Goal: Check status: Check status

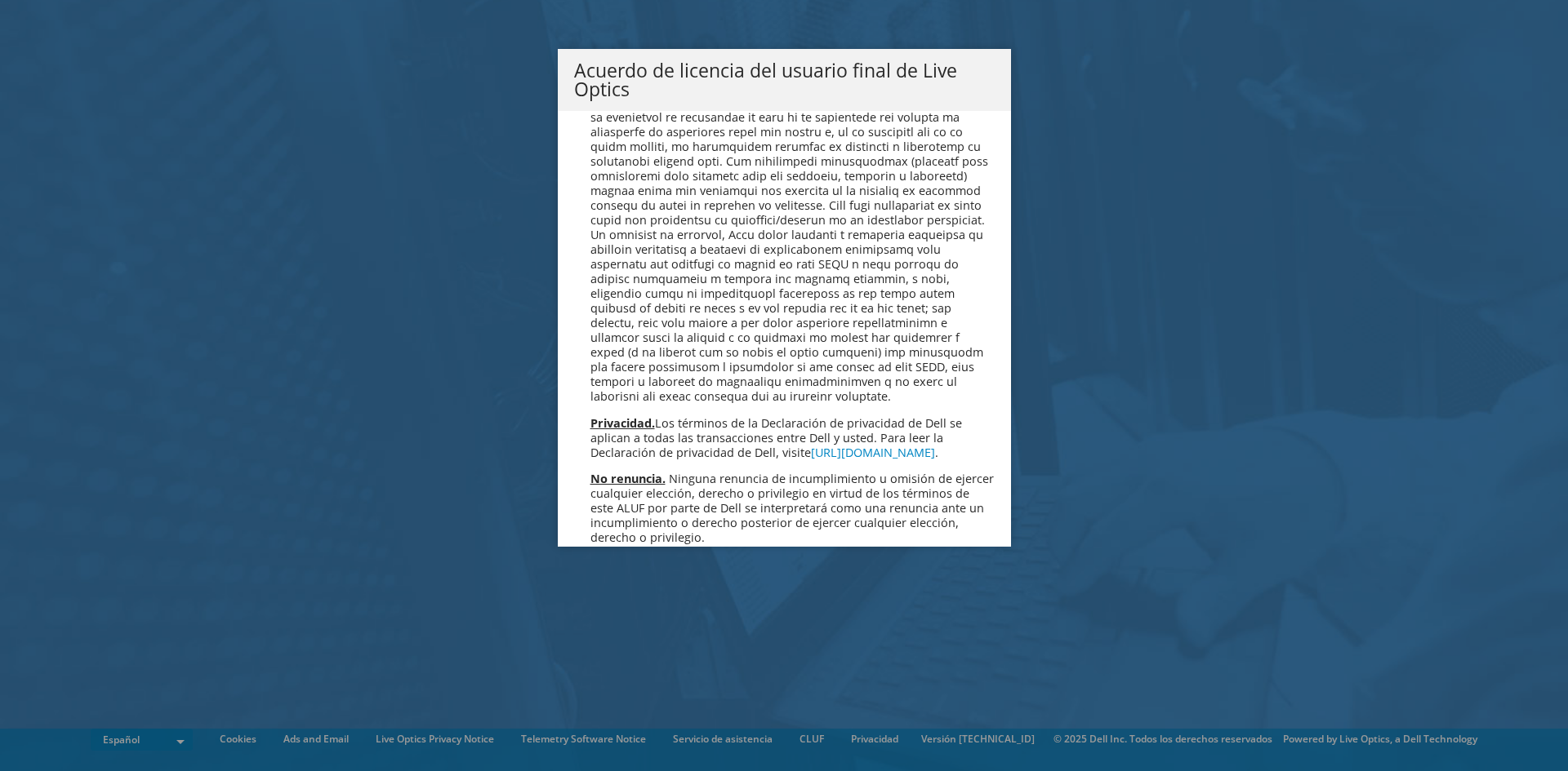
scroll to position [6923, 0]
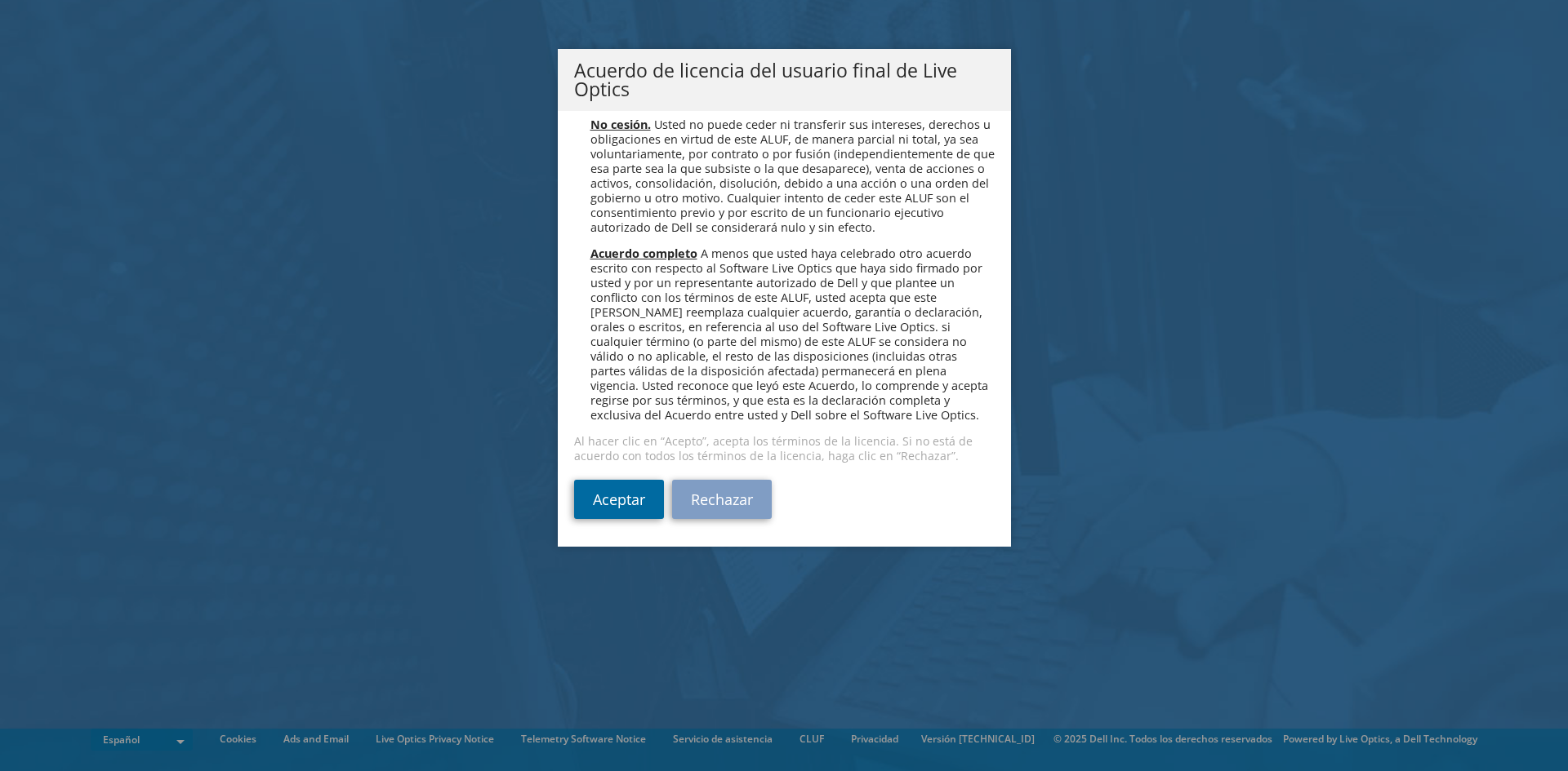
click at [610, 508] on link "Aceptar" at bounding box center [618, 499] width 90 height 39
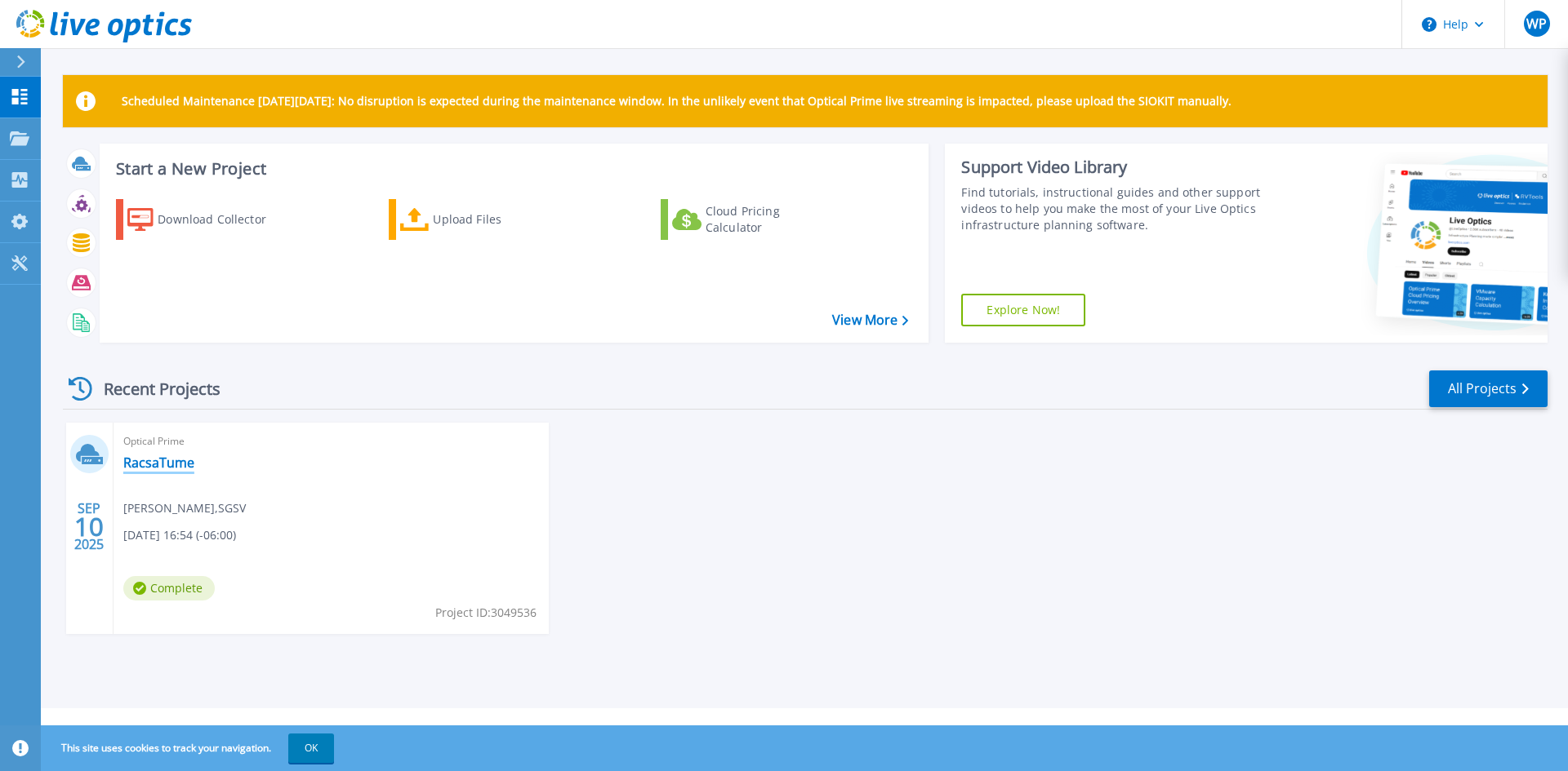
click at [168, 461] on link "RacsaTume" at bounding box center [159, 463] width 71 height 16
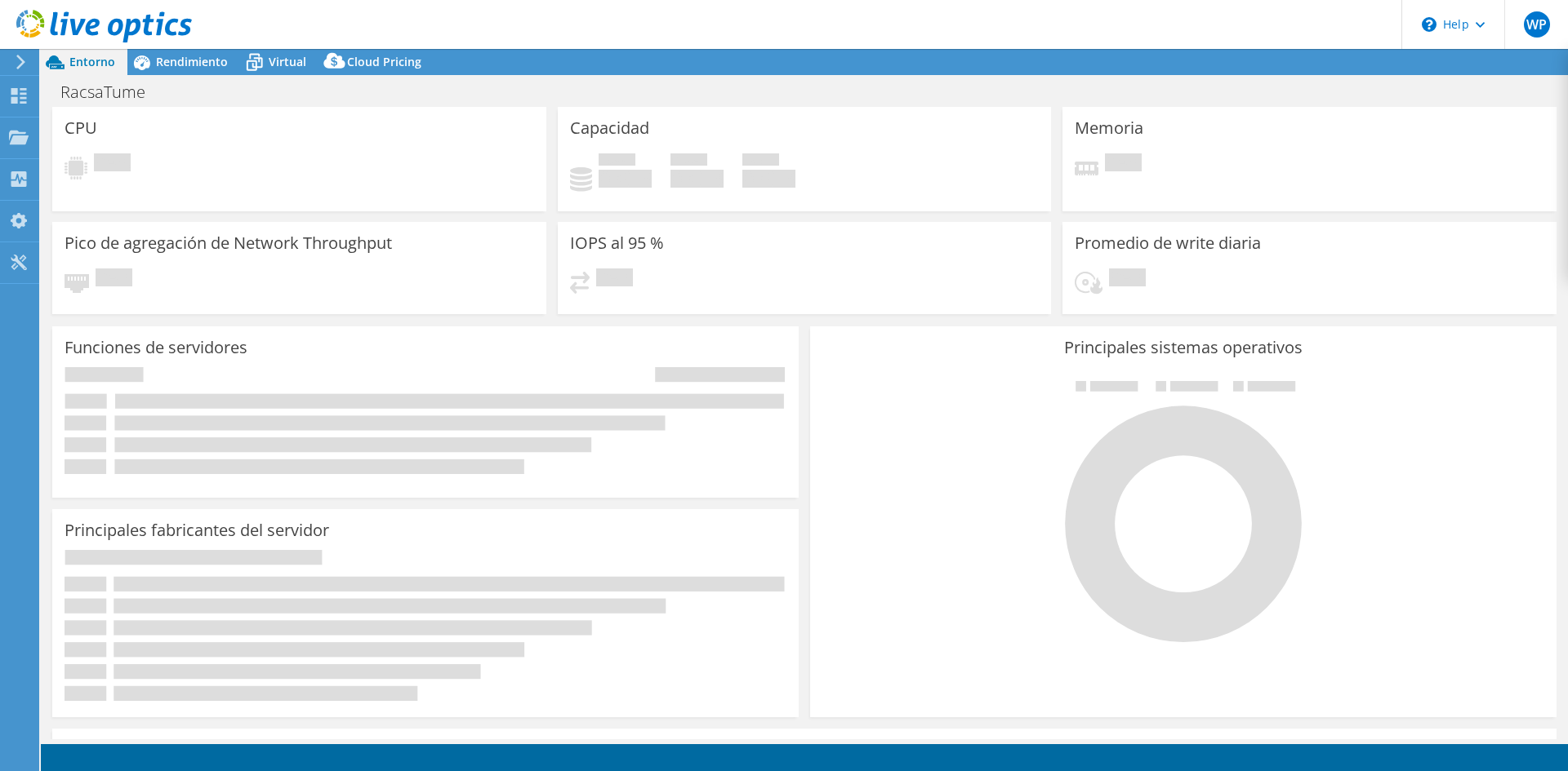
select select "USD"
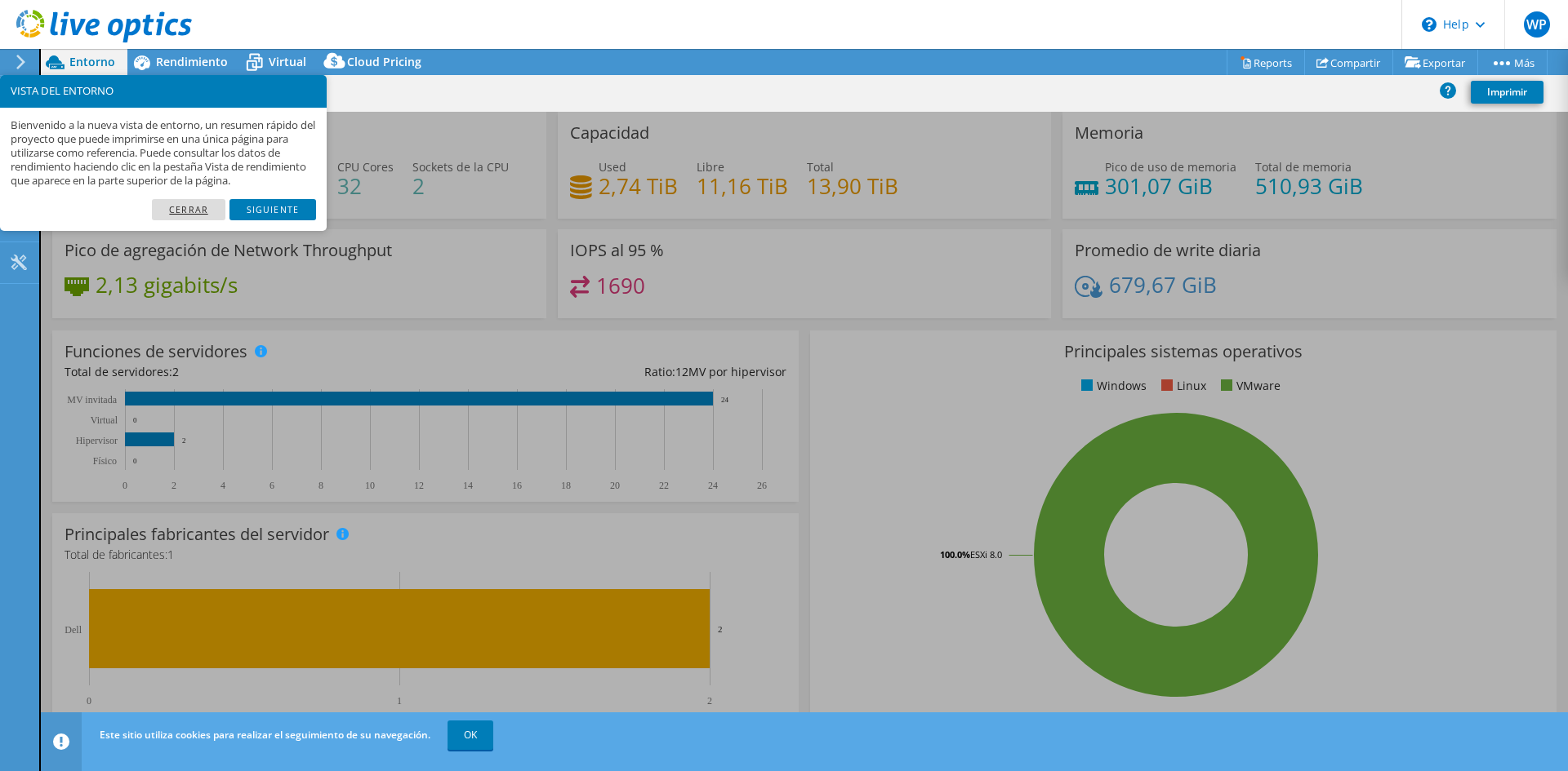
click at [194, 203] on link "Cerrar" at bounding box center [189, 209] width 74 height 21
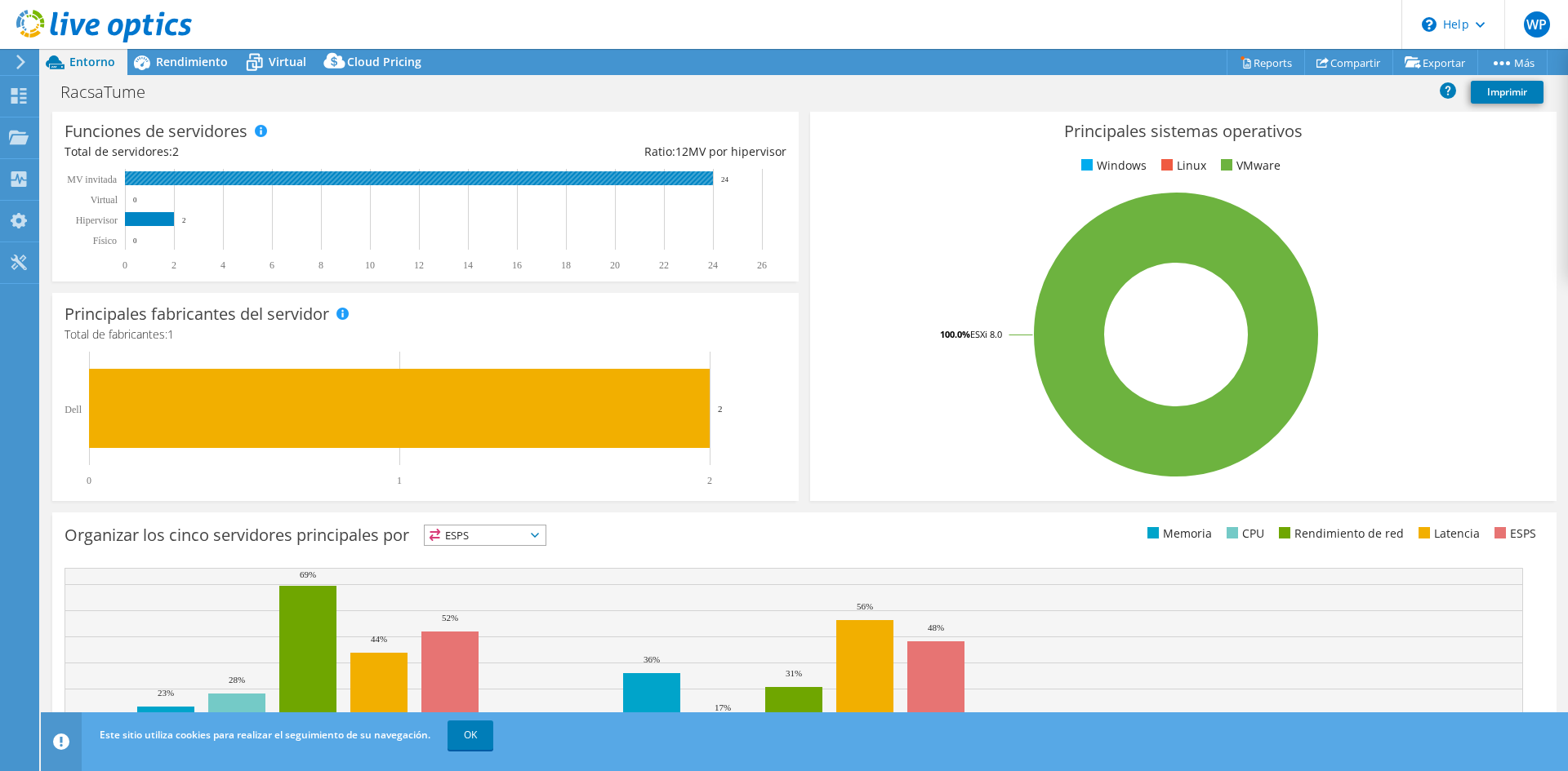
scroll to position [318, 0]
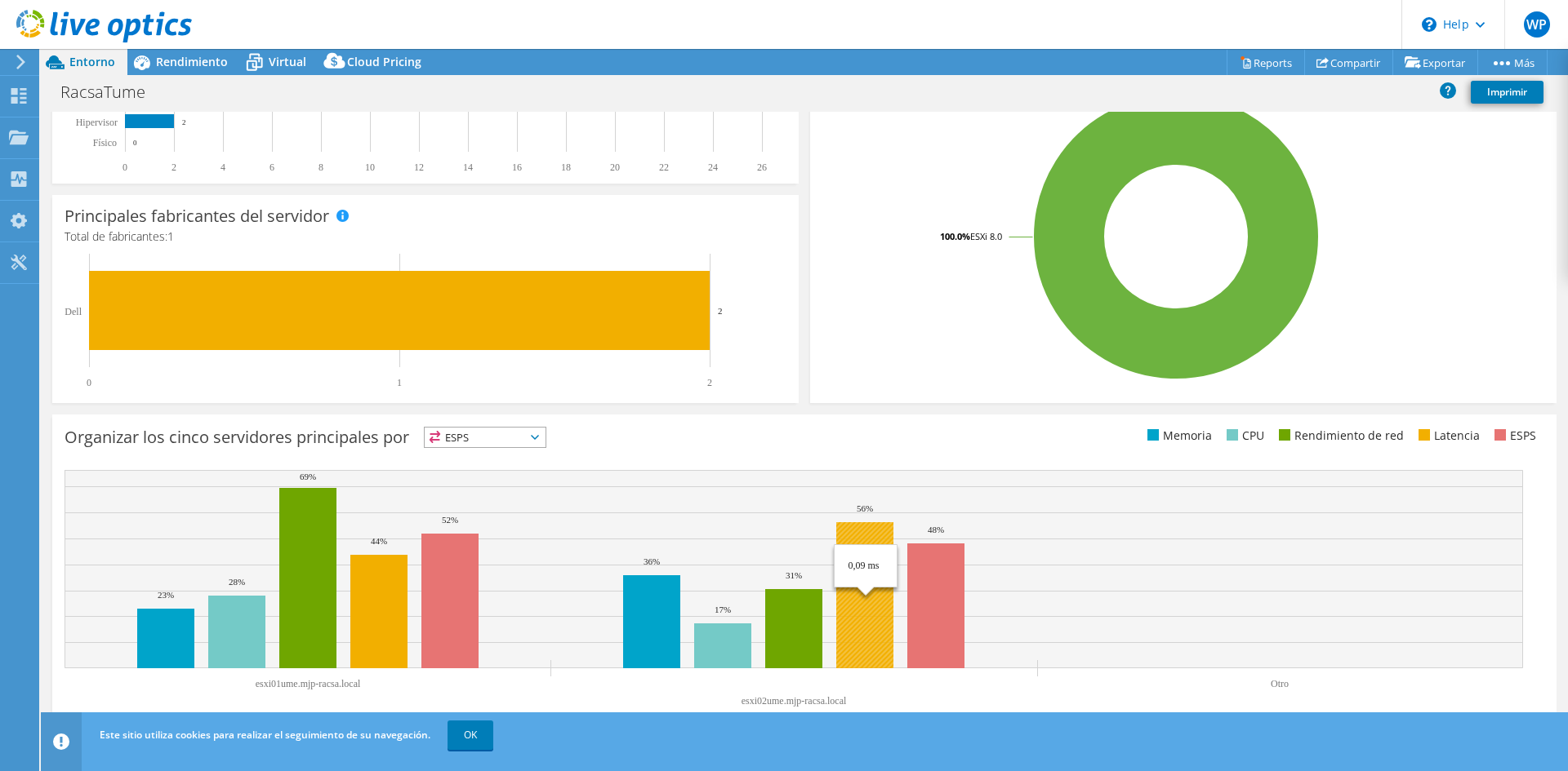
click at [881, 584] on rect at bounding box center [864, 595] width 57 height 147
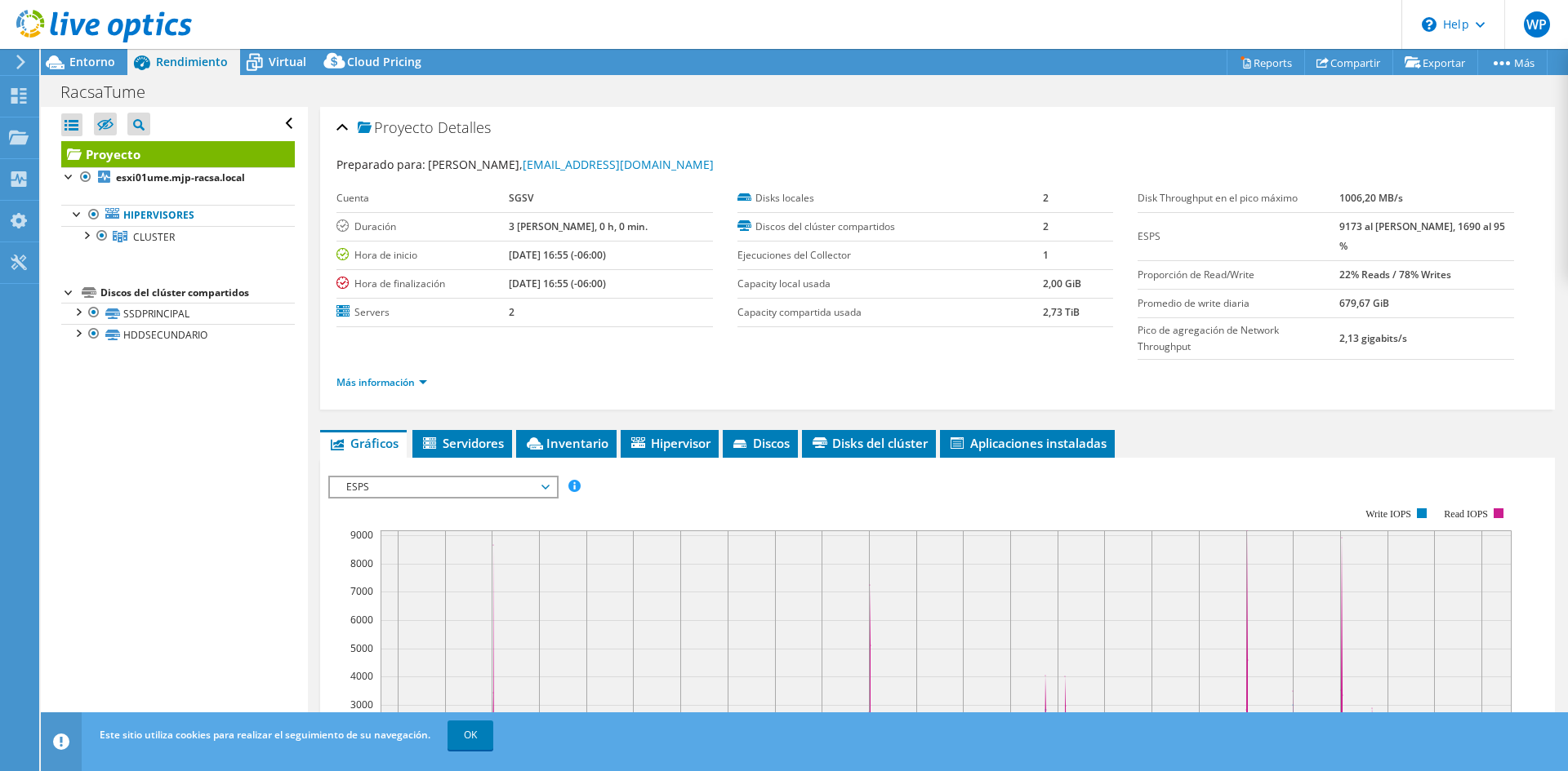
scroll to position [0, 0]
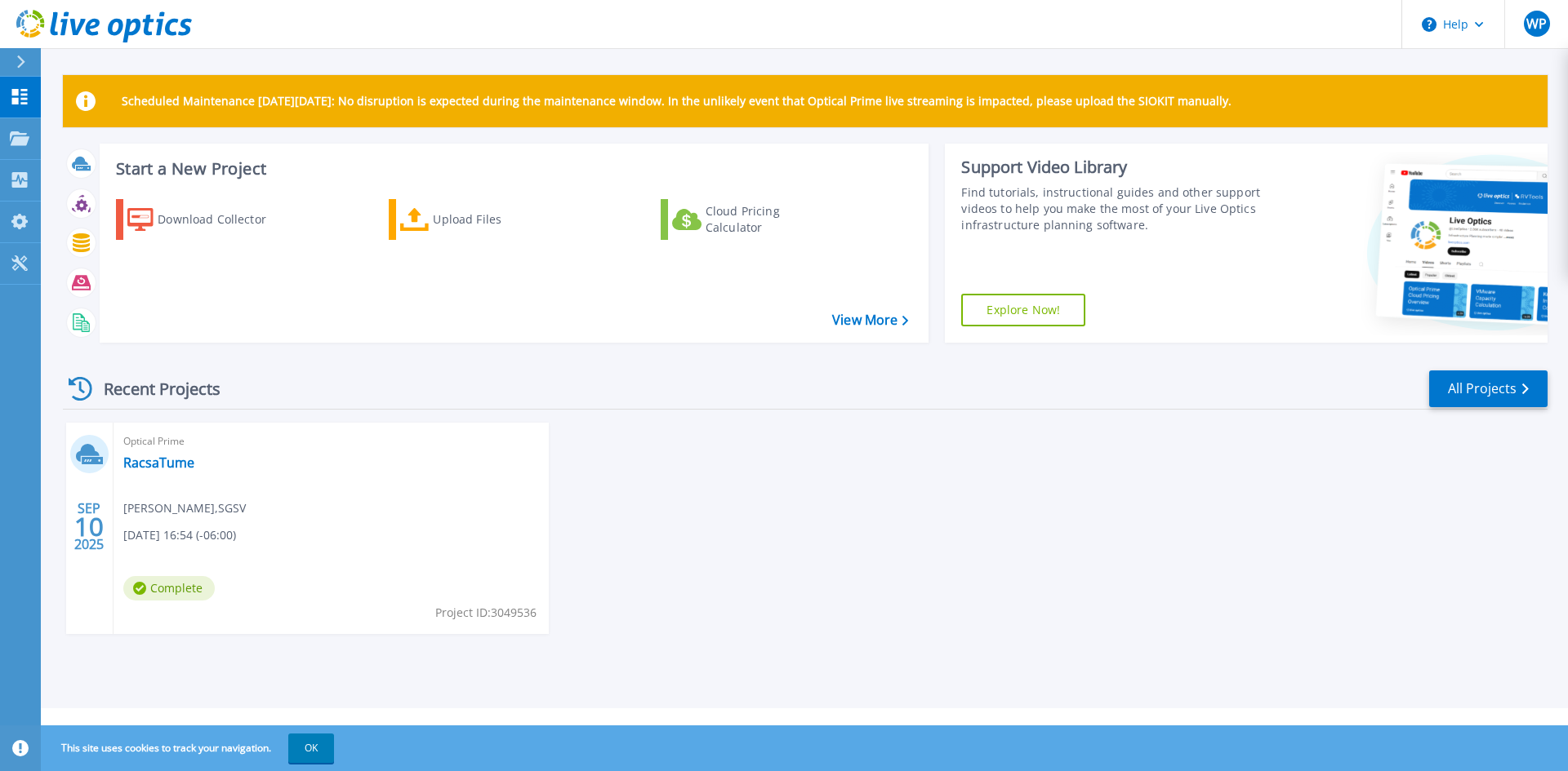
click at [810, 508] on div "[DATE] Optical Prime RacsaTume [PERSON_NAME] , SGSV [DATE] 16:54 (-06:00) Compl…" at bounding box center [798, 545] width 1497 height 244
click at [1163, 502] on div "[DATE] Optical Prime RacsaTume [PERSON_NAME] , SGSV [DATE] 16:54 (-06:00) Compl…" at bounding box center [798, 545] width 1497 height 244
